Goal: Task Accomplishment & Management: Manage account settings

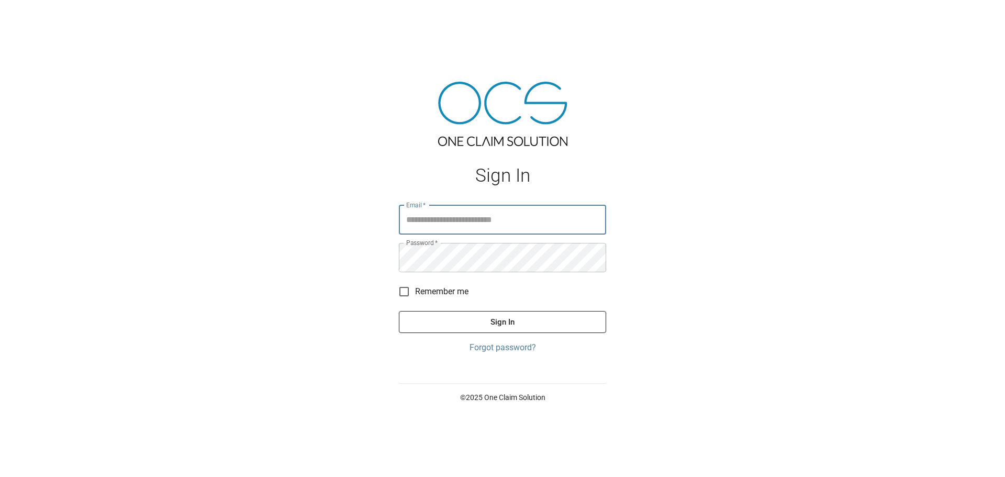
type input "**********"
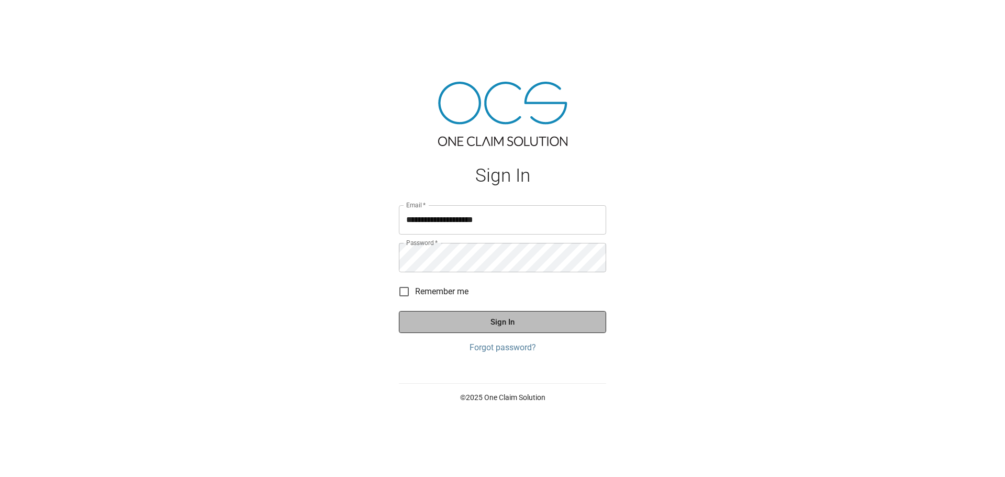
click at [485, 323] on button "Sign In" at bounding box center [502, 322] width 207 height 22
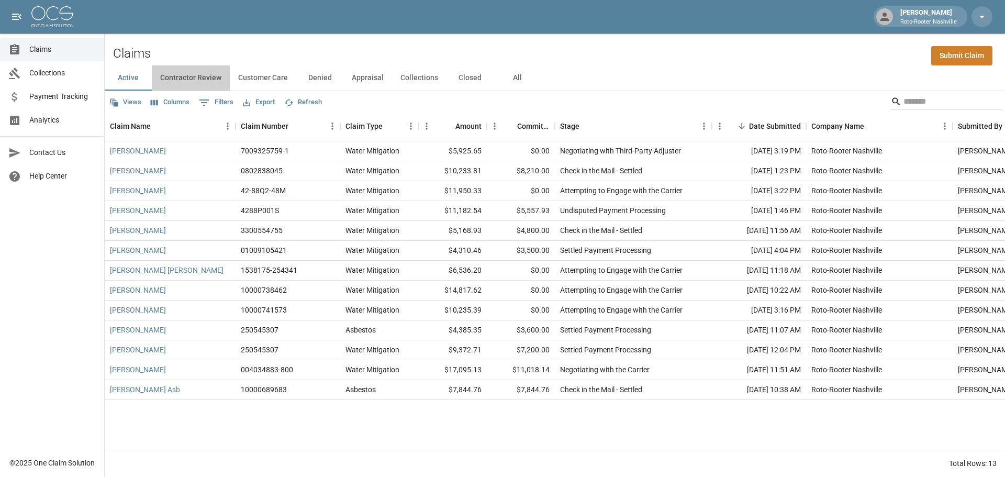
click at [198, 78] on button "Contractor Review" at bounding box center [191, 77] width 78 height 25
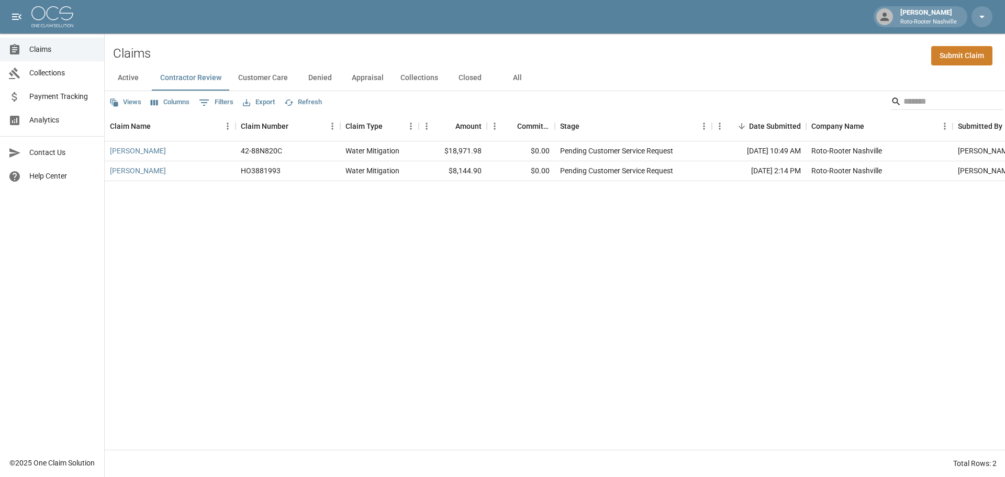
click at [275, 80] on button "Customer Care" at bounding box center [263, 77] width 66 height 25
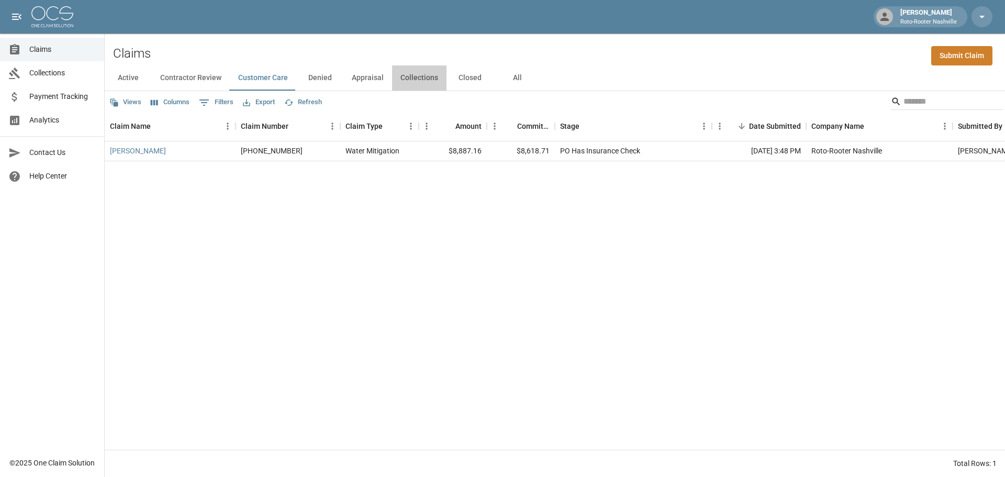
click at [427, 79] on button "Collections" at bounding box center [419, 77] width 54 height 25
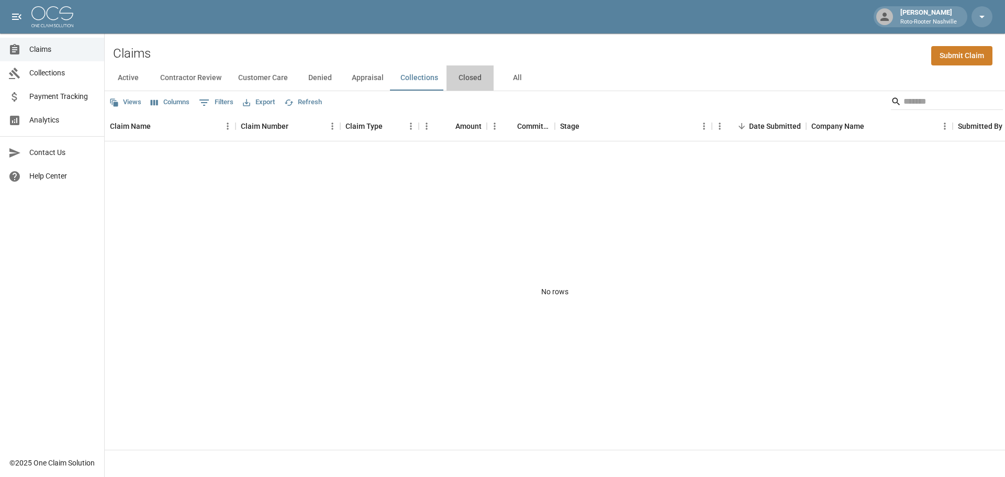
click at [471, 76] on button "Closed" at bounding box center [469, 77] width 47 height 25
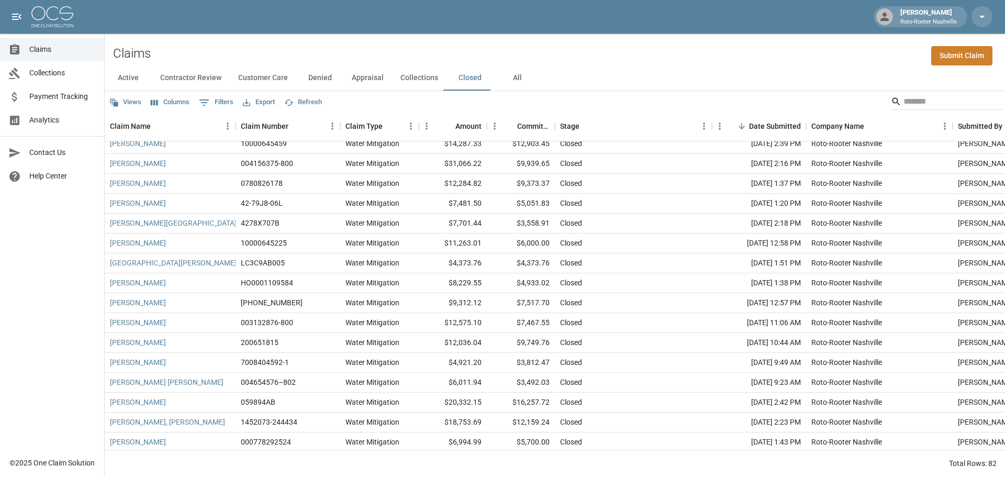
scroll to position [890, 0]
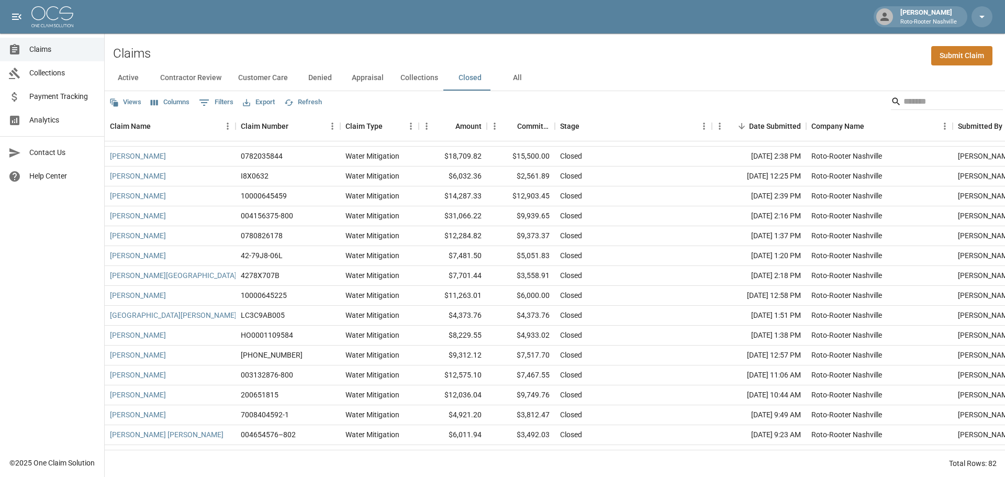
click at [124, 77] on button "Active" at bounding box center [128, 77] width 47 height 25
